Goal: Complete application form

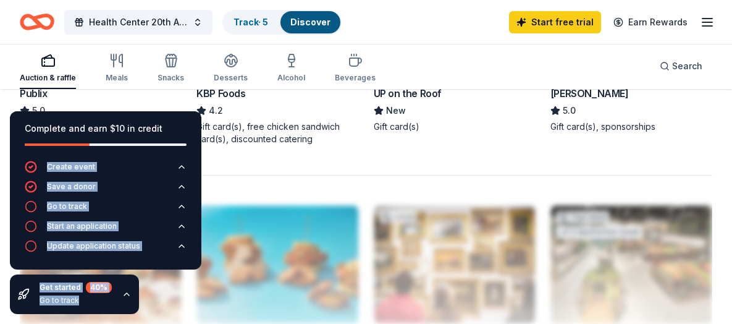
scroll to position [1236, 0]
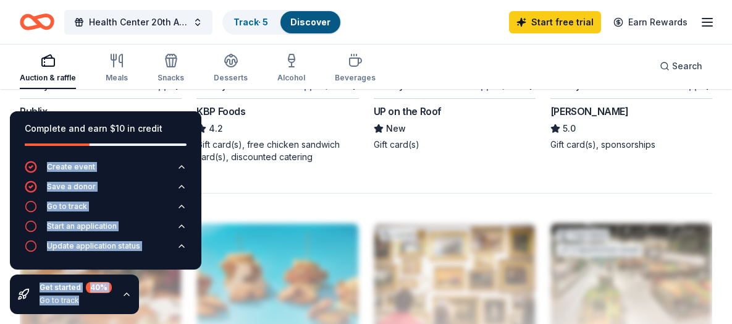
click at [61, 104] on div "Publix" at bounding box center [101, 111] width 162 height 15
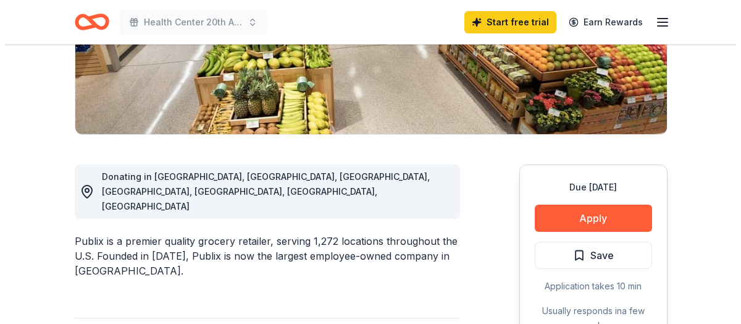
scroll to position [247, 0]
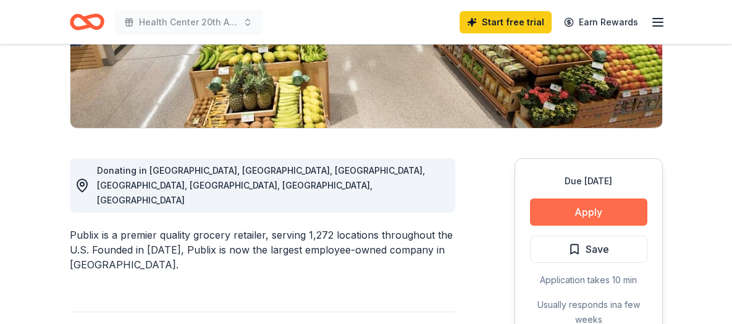
click at [587, 209] on button "Apply" at bounding box center [588, 211] width 117 height 27
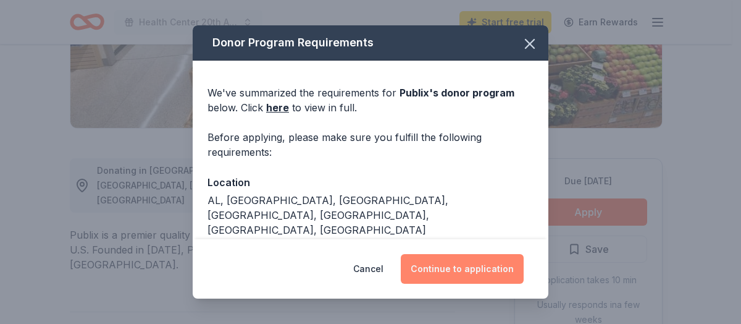
click at [473, 272] on button "Continue to application" at bounding box center [462, 269] width 123 height 30
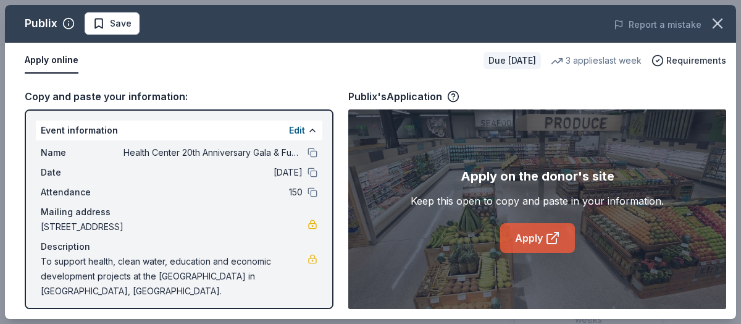
click at [547, 238] on icon at bounding box center [551, 238] width 9 height 9
